Goal: Register for event/course

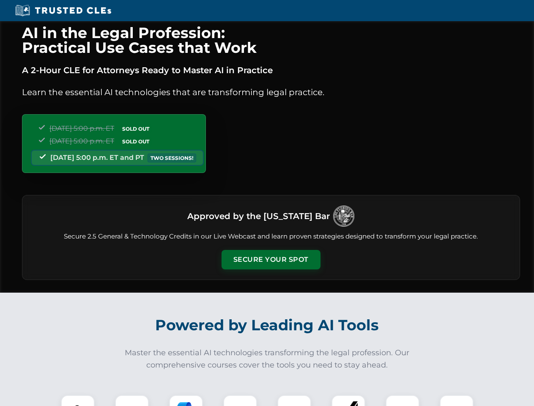
click at [271, 260] on button "Secure Your Spot" at bounding box center [271, 259] width 99 height 19
click at [78, 400] on img at bounding box center [78, 412] width 25 height 25
click at [132, 400] on div at bounding box center [132, 412] width 34 height 34
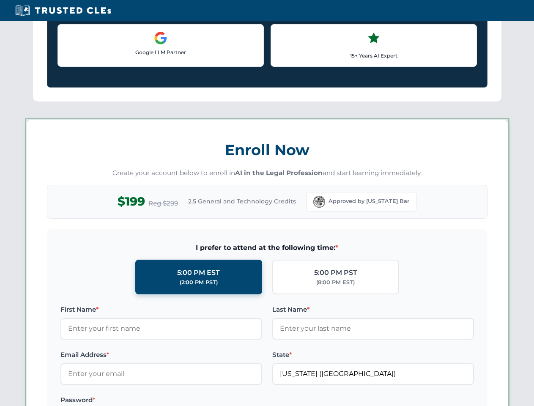
click at [240, 400] on label "Password *" at bounding box center [161, 400] width 202 height 10
click at [294, 400] on label at bounding box center [373, 400] width 202 height 10
click at [348, 400] on label at bounding box center [373, 400] width 202 height 10
click at [403, 400] on label at bounding box center [373, 400] width 202 height 10
click at [457, 400] on label at bounding box center [373, 400] width 202 height 10
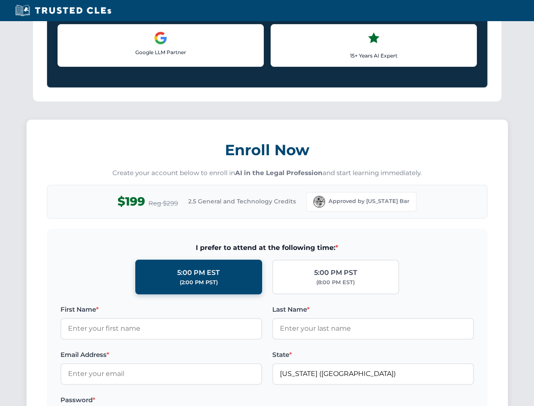
scroll to position [830, 0]
